Goal: Find specific page/section

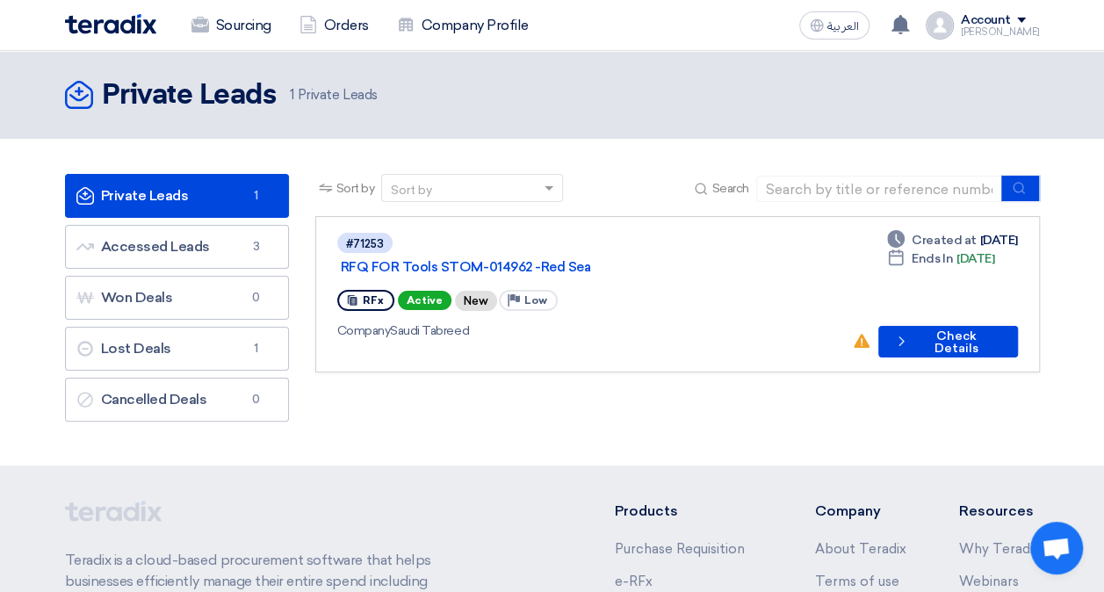
click at [107, 22] on img at bounding box center [110, 24] width 91 height 20
click at [111, 30] on img at bounding box center [110, 24] width 91 height 20
click at [31, 25] on nav "Sourcing Orders Company Profile العربية ع Saudi Tabreed has awarded “RFQ FOR [P…" at bounding box center [552, 25] width 1104 height 51
click at [135, 27] on img at bounding box center [110, 24] width 91 height 20
click at [106, 25] on img at bounding box center [110, 24] width 91 height 20
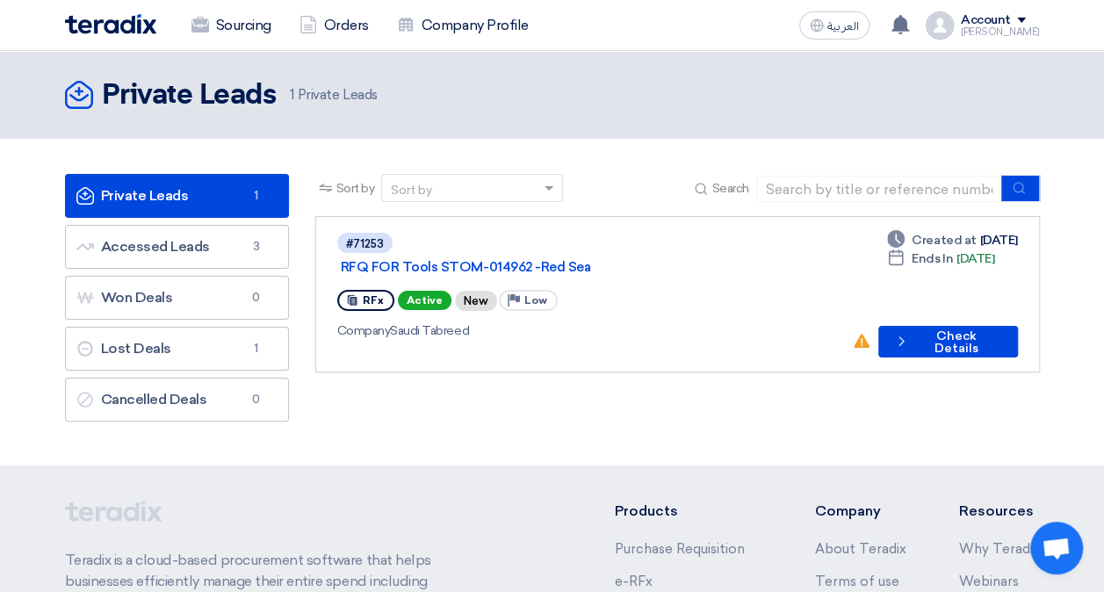
click at [106, 25] on img at bounding box center [110, 24] width 91 height 20
click at [890, 183] on input at bounding box center [879, 189] width 246 height 26
click at [720, 193] on span "Search" at bounding box center [729, 188] width 37 height 18
click at [785, 191] on input at bounding box center [879, 189] width 246 height 26
click at [1011, 17] on div "Account" at bounding box center [986, 20] width 50 height 15
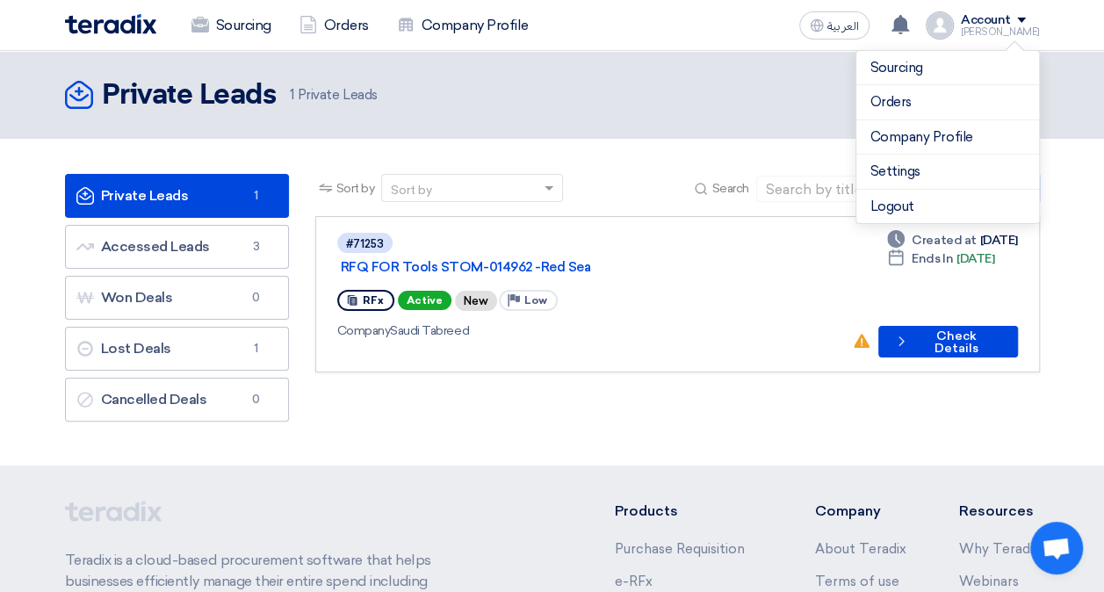
click at [1011, 17] on div "Account" at bounding box center [986, 20] width 50 height 15
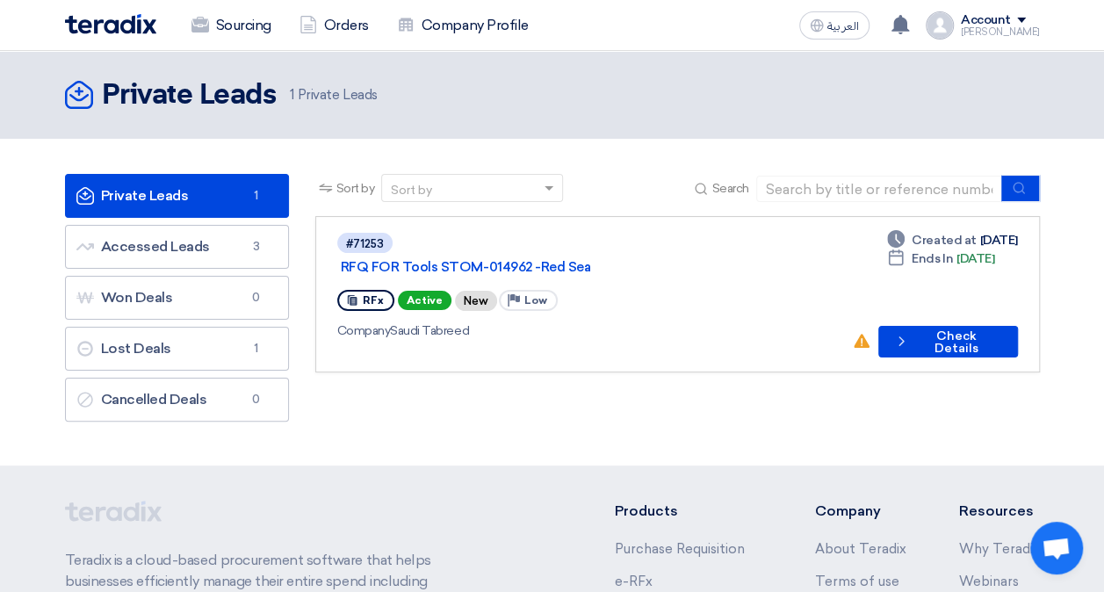
click at [112, 26] on img at bounding box center [110, 24] width 91 height 20
click at [71, 30] on img at bounding box center [110, 24] width 91 height 20
click at [62, 26] on div "Sourcing Orders Company Profile العربية ع Saudi Tabreed has awarded “RFQ FOR [P…" at bounding box center [552, 25] width 1001 height 50
click at [114, 24] on img at bounding box center [110, 24] width 91 height 20
click at [215, 209] on link "Private Leads Private Leads 1" at bounding box center [177, 196] width 224 height 44
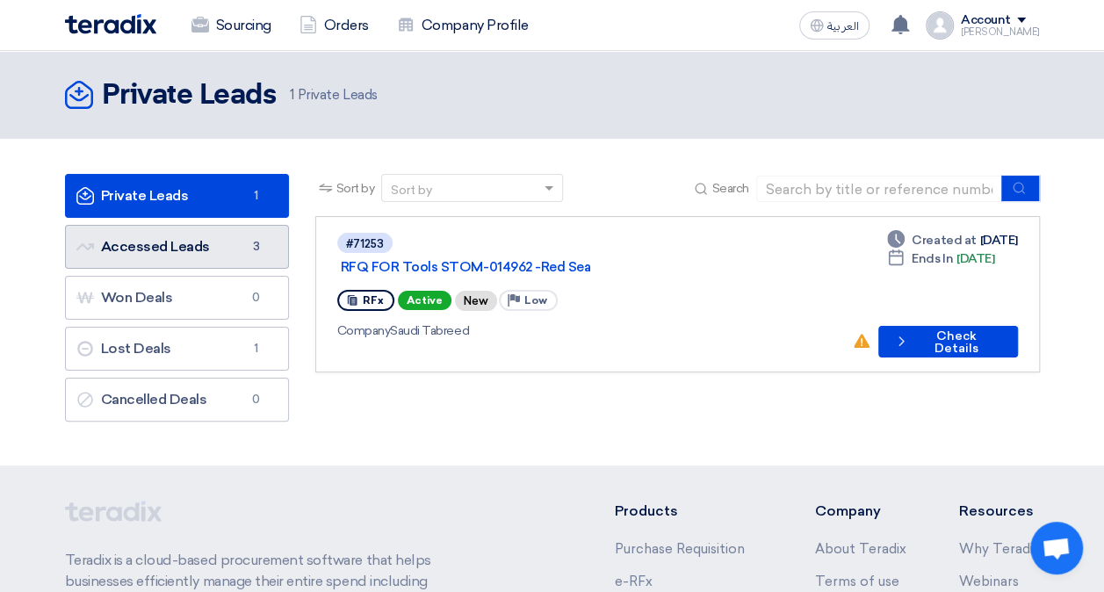
click at [209, 247] on link "Accessed Leads Accessed Leads 3" at bounding box center [177, 247] width 224 height 44
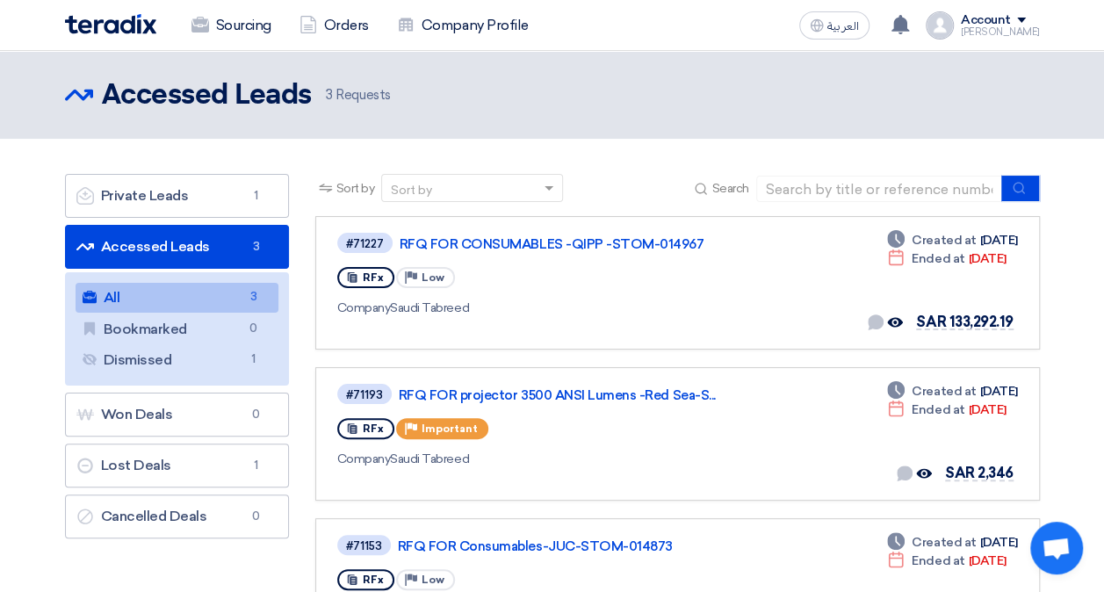
click at [97, 16] on img at bounding box center [110, 24] width 91 height 20
